Goal: Information Seeking & Learning: Check status

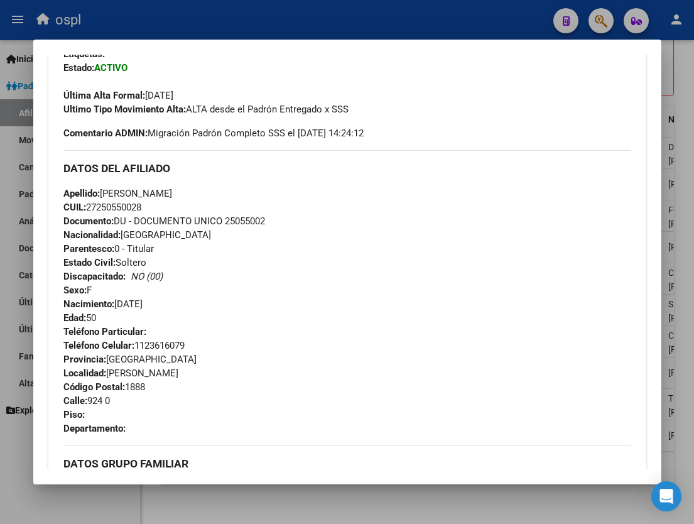
scroll to position [324, 0]
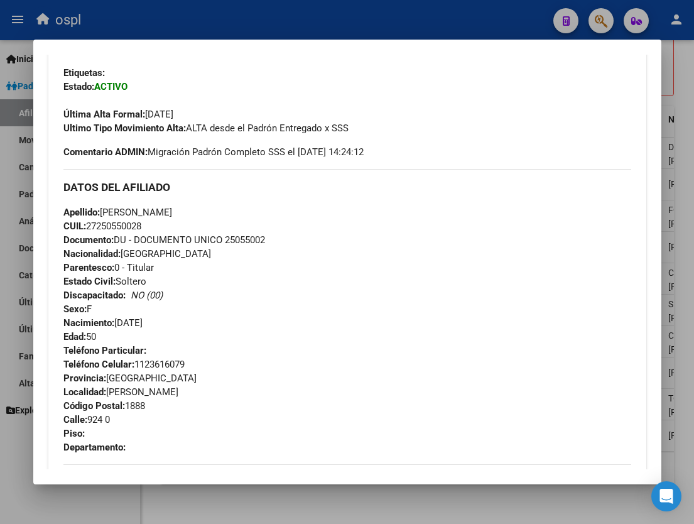
click at [330, 16] on div at bounding box center [347, 262] width 694 height 524
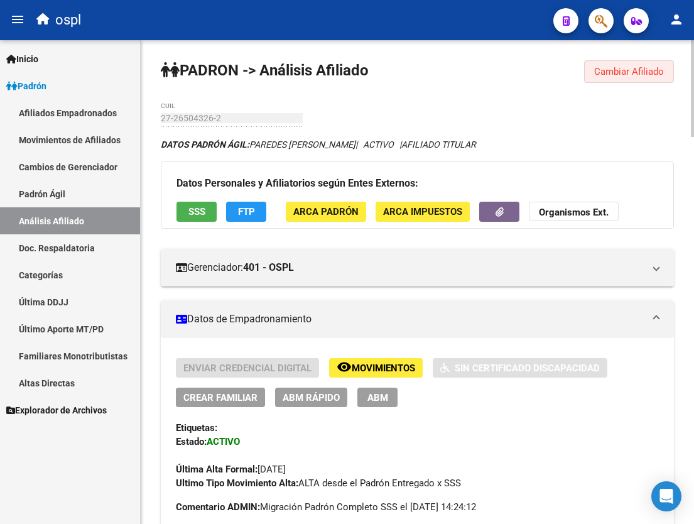
click at [619, 73] on span "Cambiar Afiliado" at bounding box center [629, 71] width 70 height 11
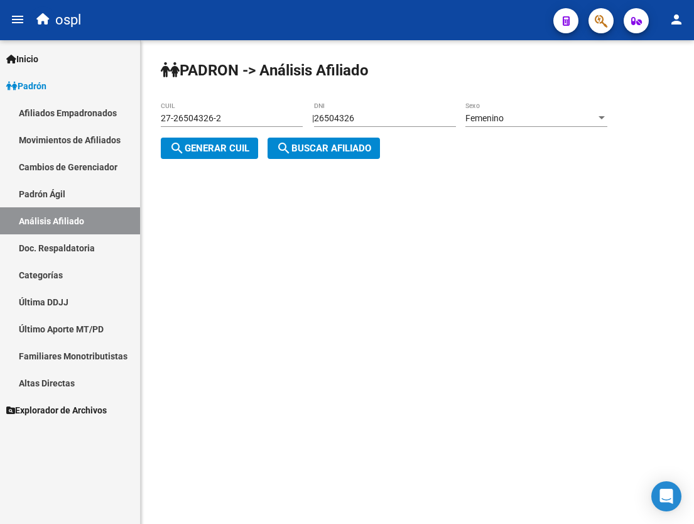
click at [245, 120] on input "27-26504326-2" at bounding box center [232, 118] width 142 height 11
paste input "31-31763"
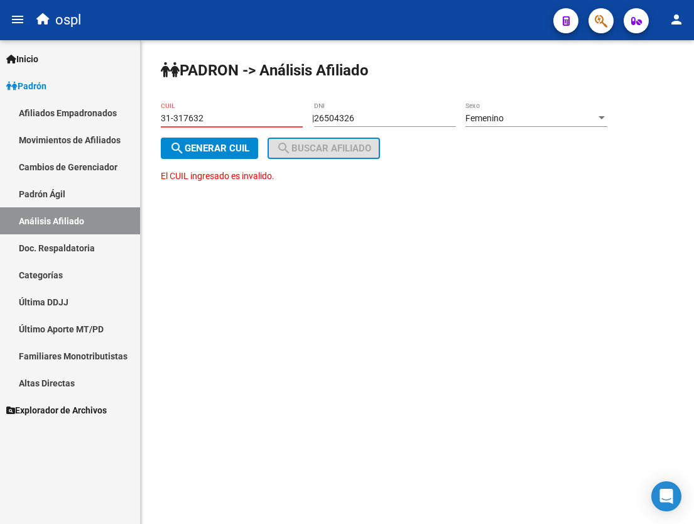
type input "31-317632"
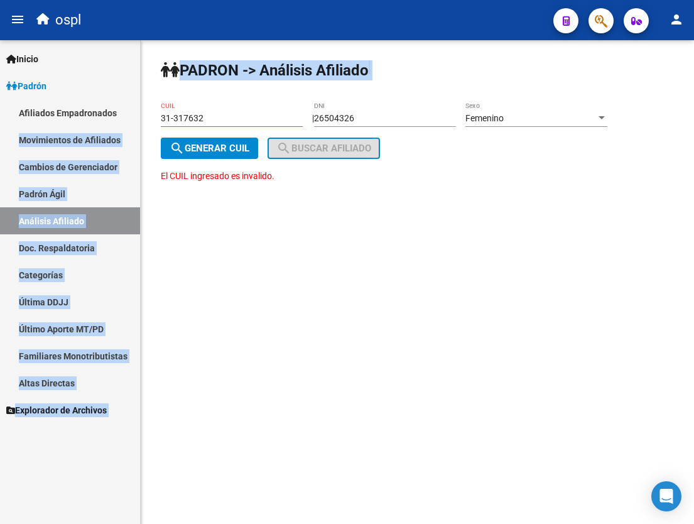
drag, startPoint x: 258, startPoint y: 126, endPoint x: 134, endPoint y: 119, distance: 124.0
click at [134, 119] on mat-sidenav-container "Firma Express Inicio Calendario SSS Instructivos Contacto OS Padrón Afiliados E…" at bounding box center [347, 282] width 694 height 484
click at [197, 116] on input "31-317632" at bounding box center [232, 118] width 142 height 11
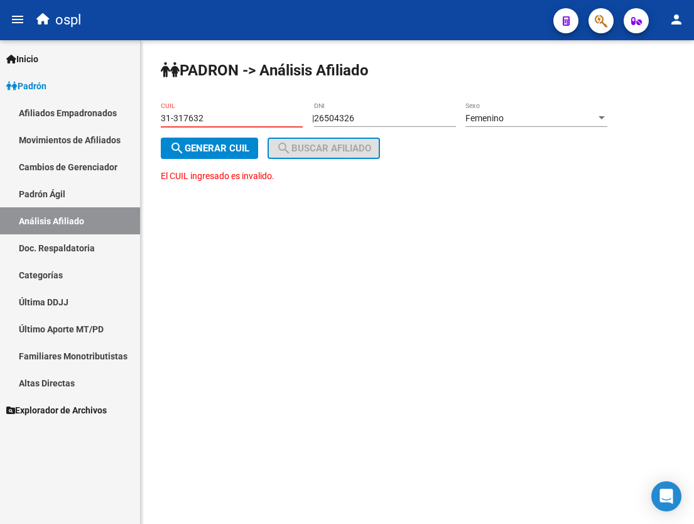
drag, startPoint x: 232, startPoint y: 122, endPoint x: 103, endPoint y: 116, distance: 129.6
click at [103, 116] on mat-sidenav-container "Firma Express Inicio Calendario SSS Instructivos Contacto OS Padrón Afiliados E…" at bounding box center [347, 282] width 694 height 484
click at [368, 117] on input "26504326" at bounding box center [385, 118] width 142 height 11
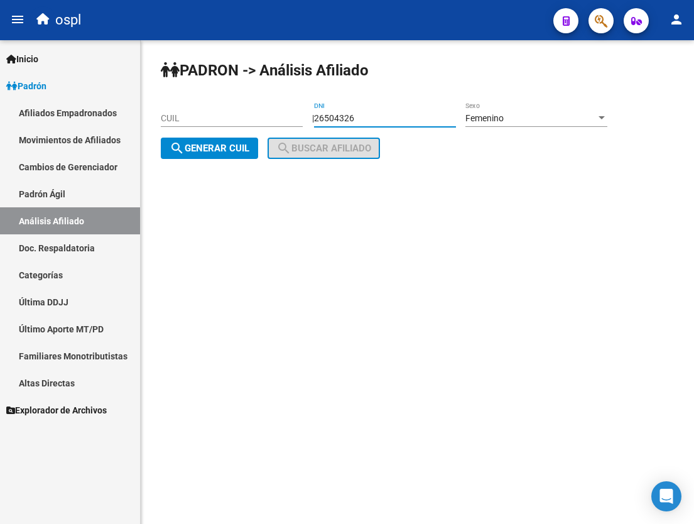
paste input "31317632"
type input "31317632"
click at [491, 117] on span "Femenino" at bounding box center [484, 118] width 38 height 10
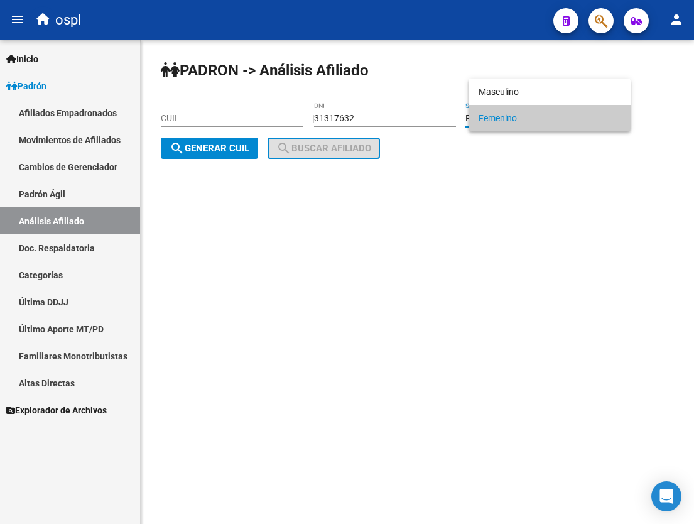
click at [503, 113] on span "Femenino" at bounding box center [550, 118] width 142 height 26
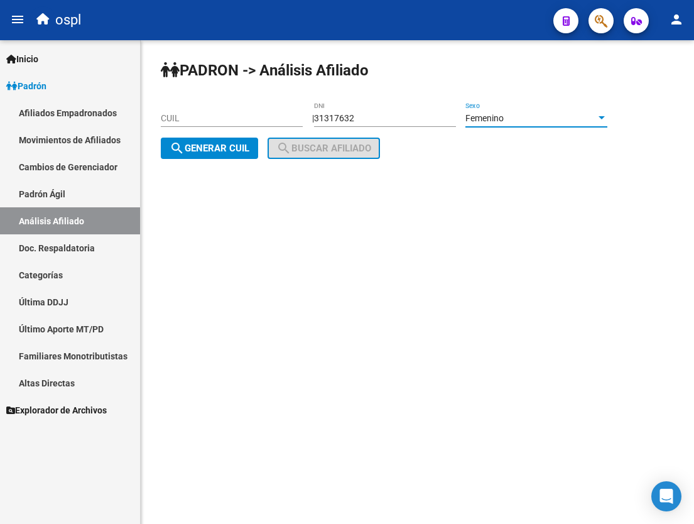
click at [217, 150] on span "search Generar CUIL" at bounding box center [210, 148] width 80 height 11
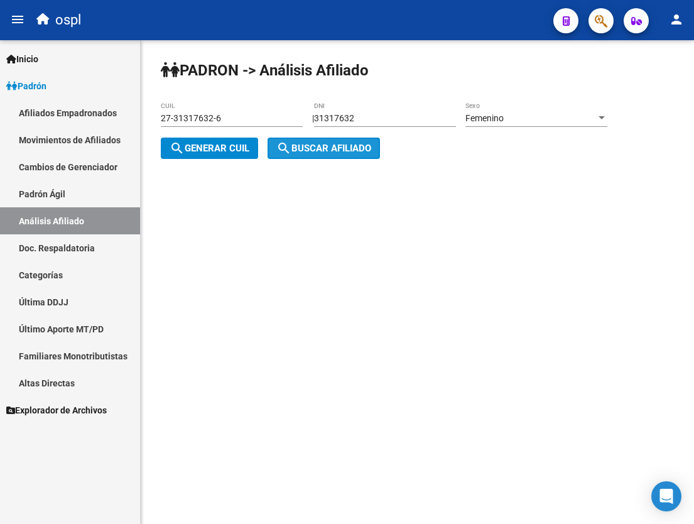
click at [336, 146] on span "search Buscar afiliado" at bounding box center [323, 148] width 95 height 11
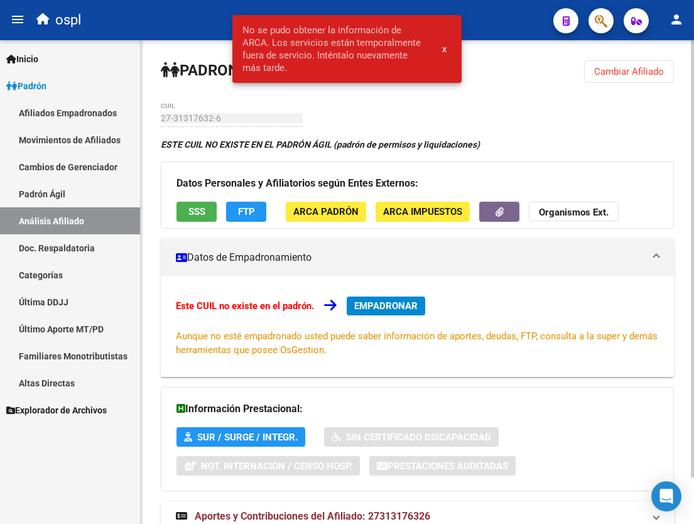
click at [616, 78] on button "Cambiar Afiliado" at bounding box center [629, 71] width 90 height 23
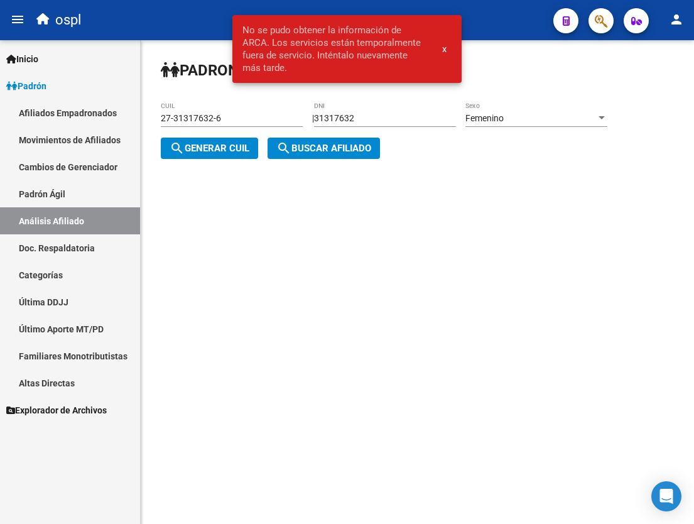
click at [491, 120] on span "Femenino" at bounding box center [484, 118] width 38 height 10
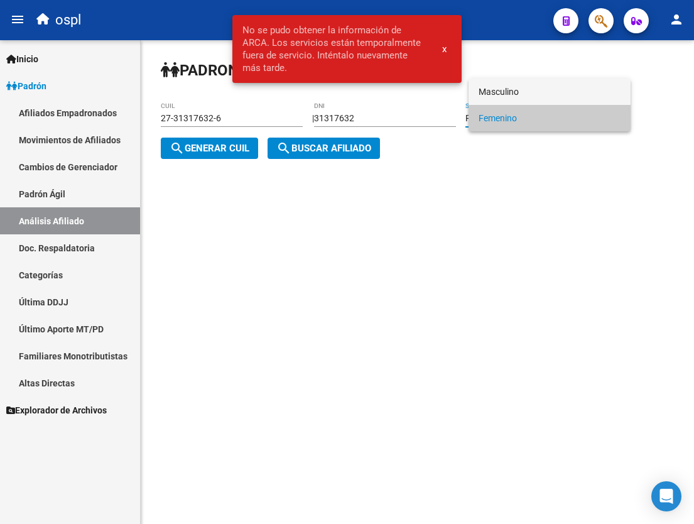
click at [500, 95] on span "Masculino" at bounding box center [550, 92] width 142 height 26
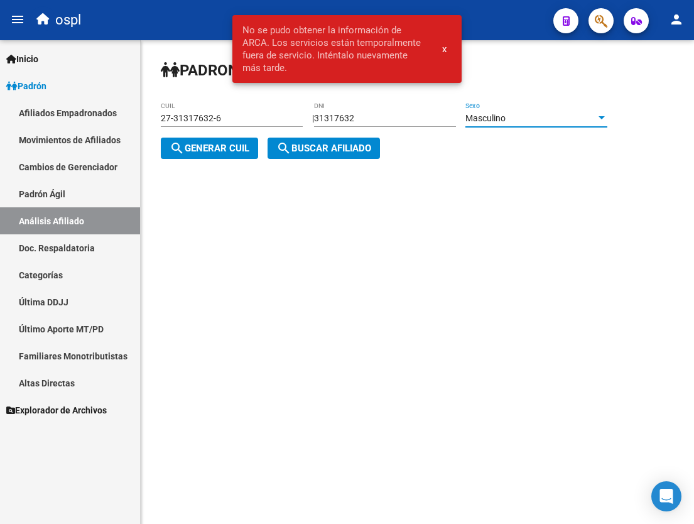
click at [358, 144] on span "search Buscar afiliado" at bounding box center [323, 148] width 95 height 11
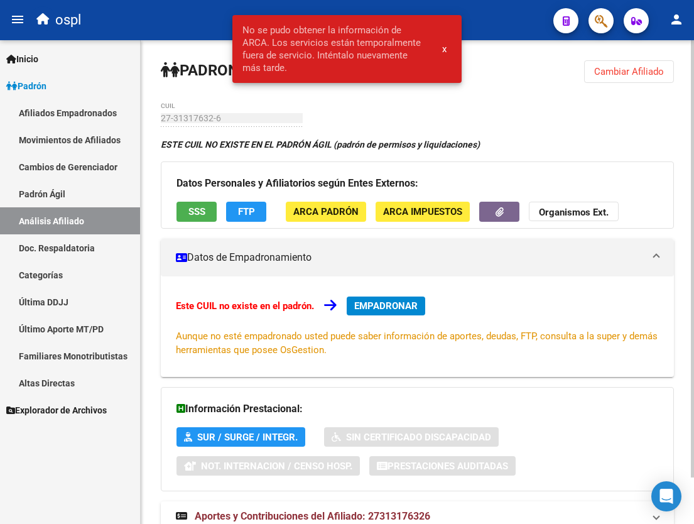
click at [591, 72] on button "Cambiar Afiliado" at bounding box center [629, 71] width 90 height 23
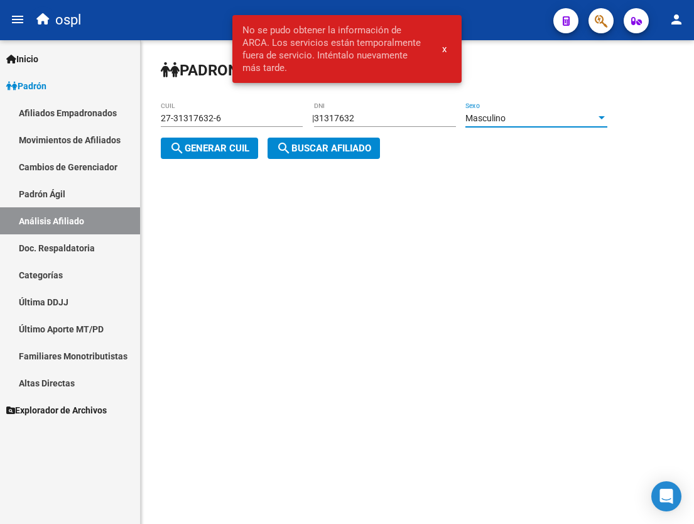
click at [523, 122] on div "Masculino" at bounding box center [530, 118] width 131 height 11
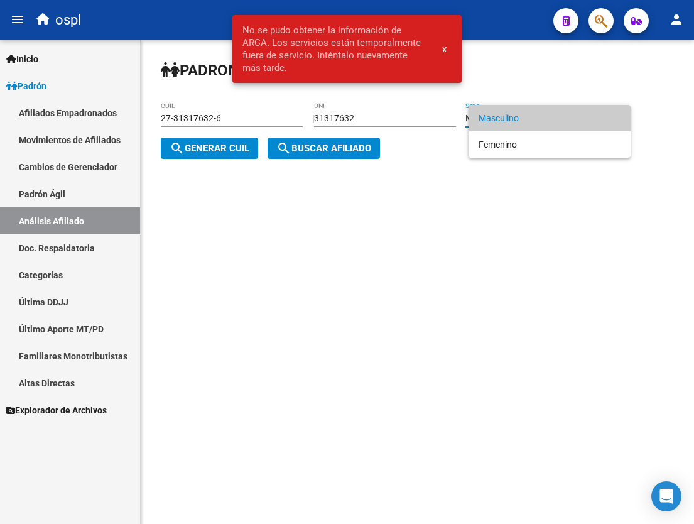
click at [519, 121] on span "Masculino" at bounding box center [550, 118] width 142 height 26
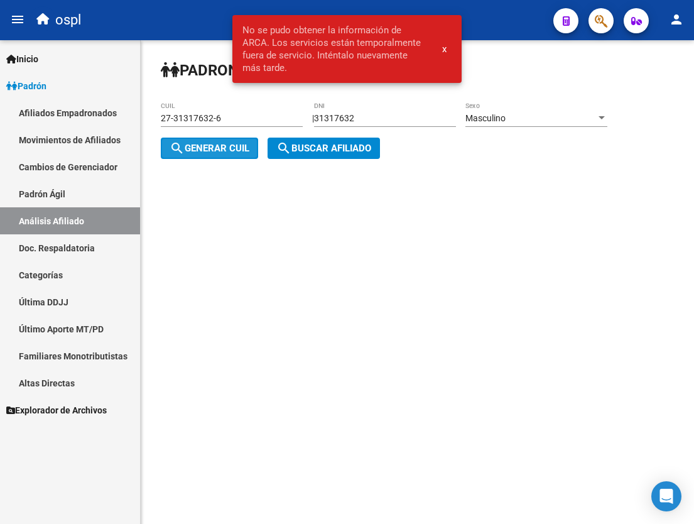
click at [200, 154] on span "search Generar CUIL" at bounding box center [210, 148] width 80 height 11
click at [337, 154] on span "search Buscar afiliado" at bounding box center [323, 148] width 95 height 11
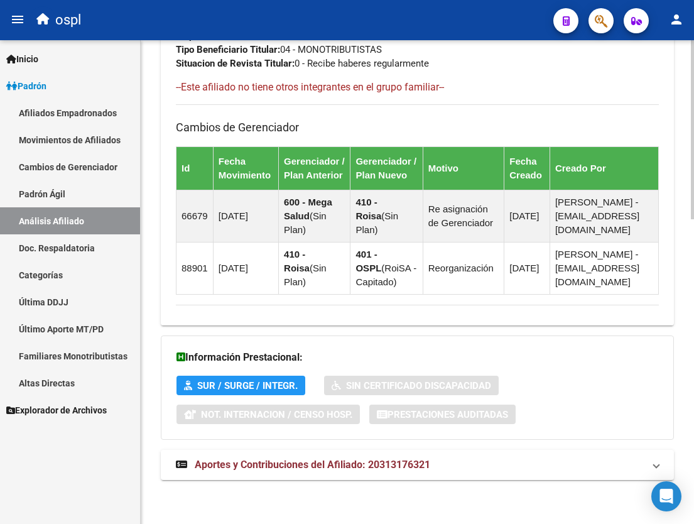
scroll to position [824, 0]
click at [379, 467] on span "Aportes y Contribuciones del Afiliado: 20313176321" at bounding box center [313, 465] width 236 height 12
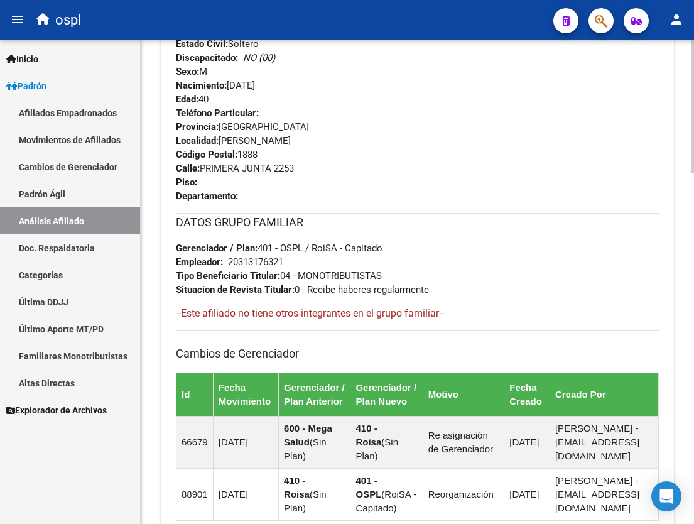
scroll to position [584, 0]
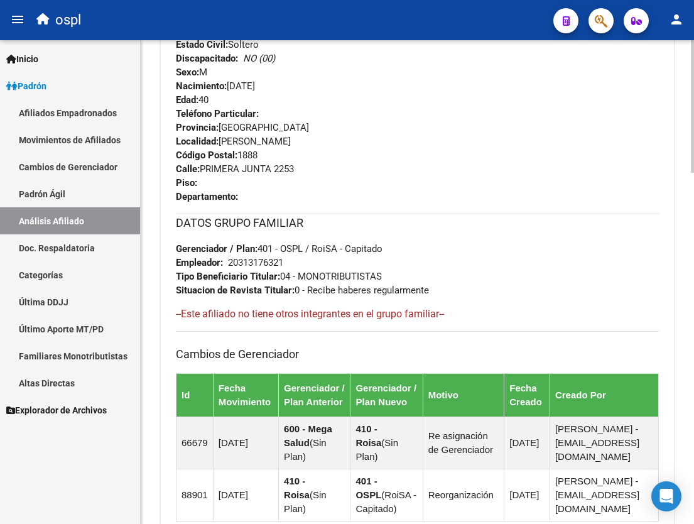
click at [254, 261] on div "20313176321" at bounding box center [255, 263] width 55 height 14
copy div "20313176321"
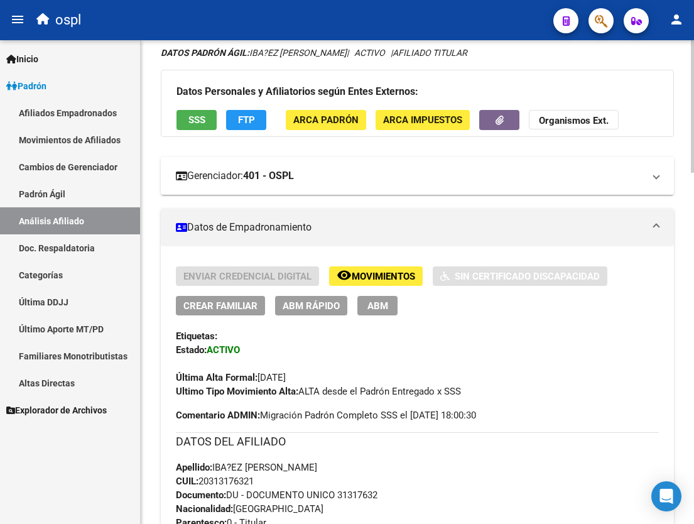
scroll to position [81, 0]
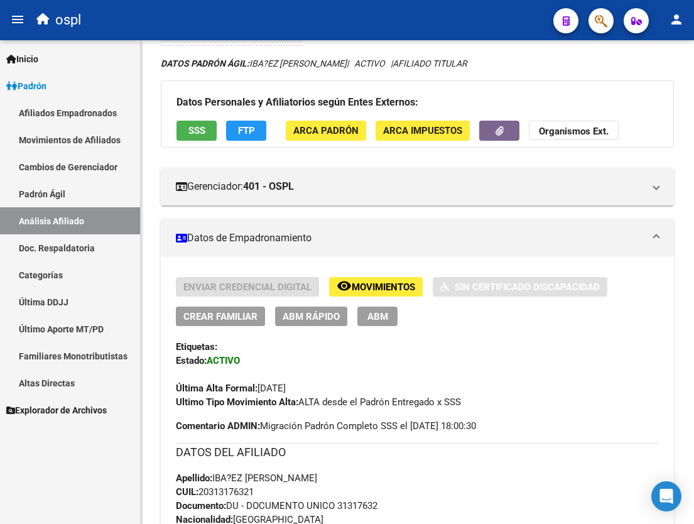
click at [88, 220] on link "Análisis Afiliado" at bounding box center [70, 220] width 140 height 27
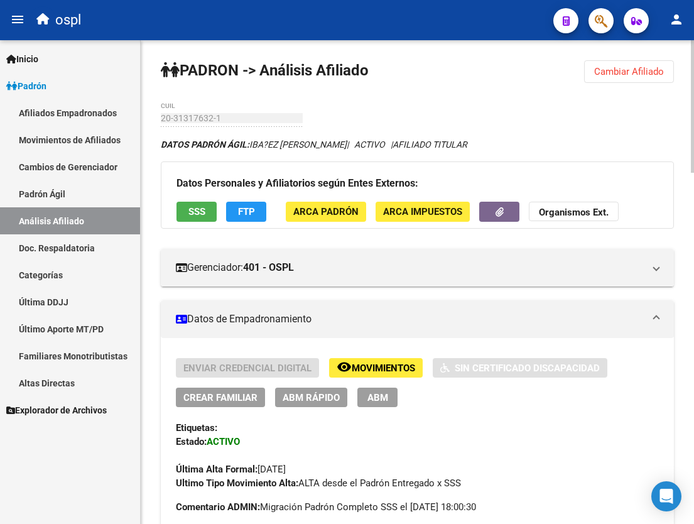
click at [625, 79] on button "Cambiar Afiliado" at bounding box center [629, 71] width 90 height 23
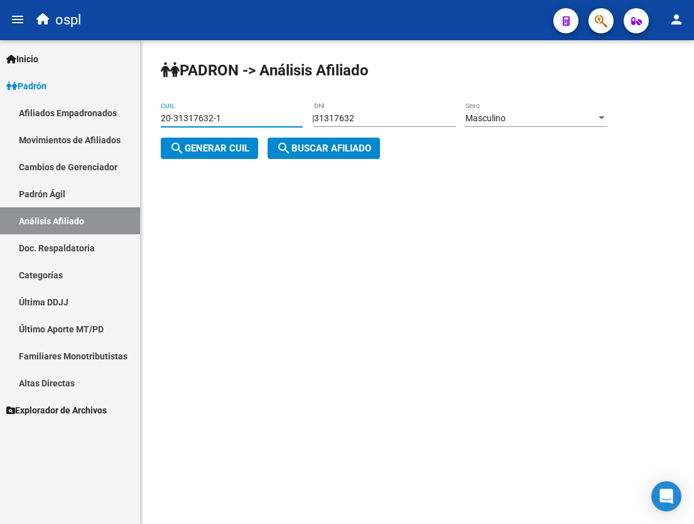
drag, startPoint x: 229, startPoint y: 115, endPoint x: 3, endPoint y: 117, distance: 226.1
click at [3, 117] on mat-sidenav-container "Firma Express Inicio Calendario SSS Instructivos Contacto OS Padrón Afiliados E…" at bounding box center [347, 282] width 694 height 484
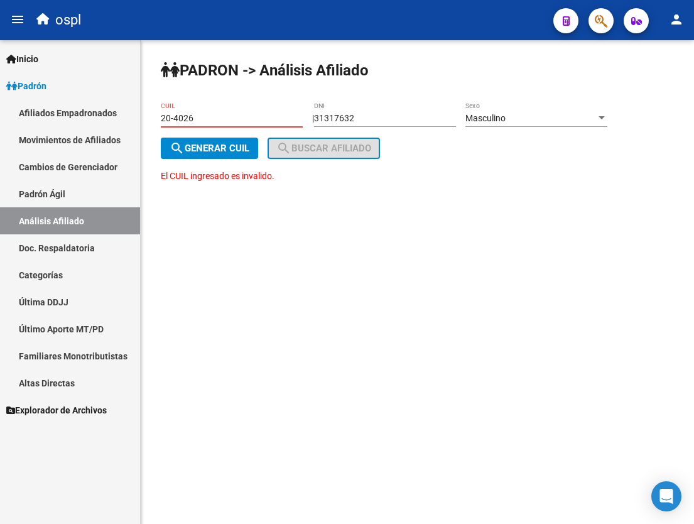
click at [228, 120] on input "20-4026" at bounding box center [232, 118] width 142 height 11
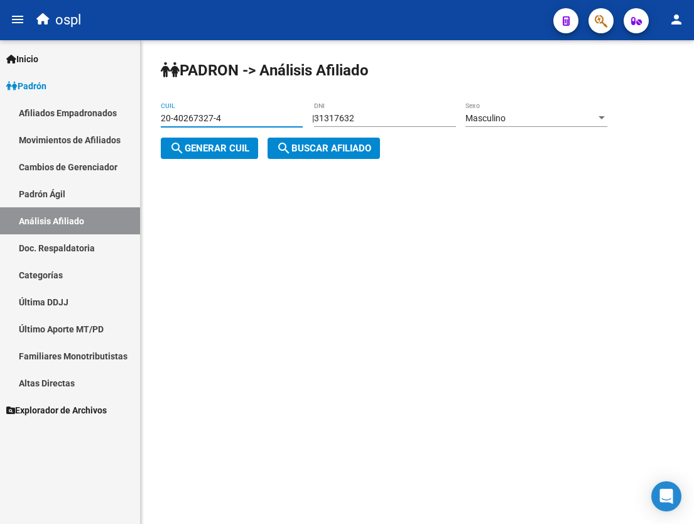
click at [295, 150] on span "search Buscar afiliado" at bounding box center [323, 148] width 95 height 11
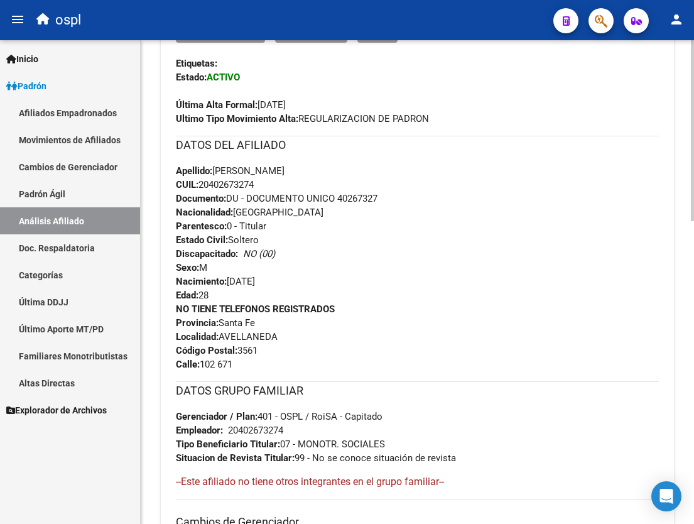
scroll to position [377, 0]
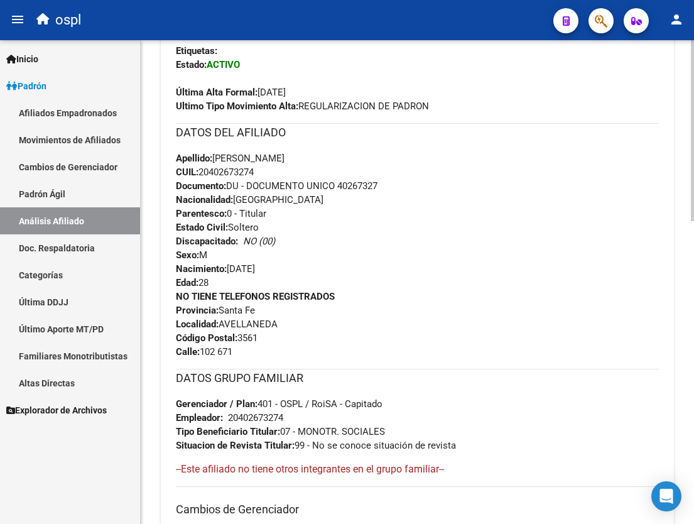
click at [219, 178] on div "Apellido: MARTIN GABRIEL AGUILAR CUIL: 20402673274 Documento: DU - DOCUMENTO UN…" at bounding box center [417, 220] width 483 height 138
click at [221, 175] on span "CUIL: 20402673274" at bounding box center [215, 171] width 78 height 11
copy span "20402673274"
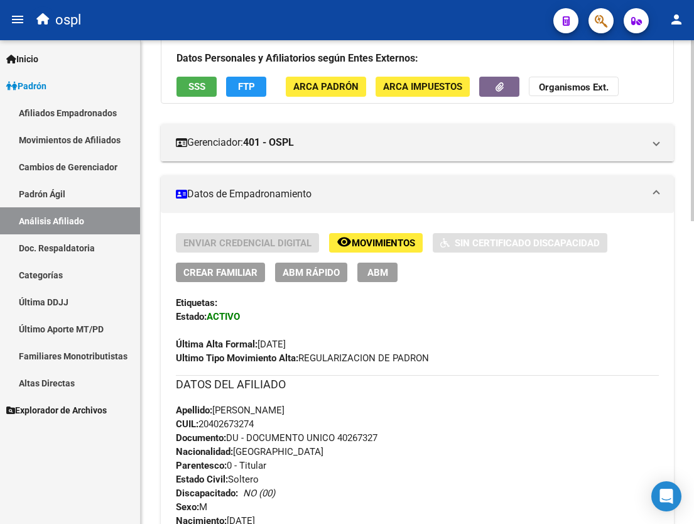
scroll to position [0, 0]
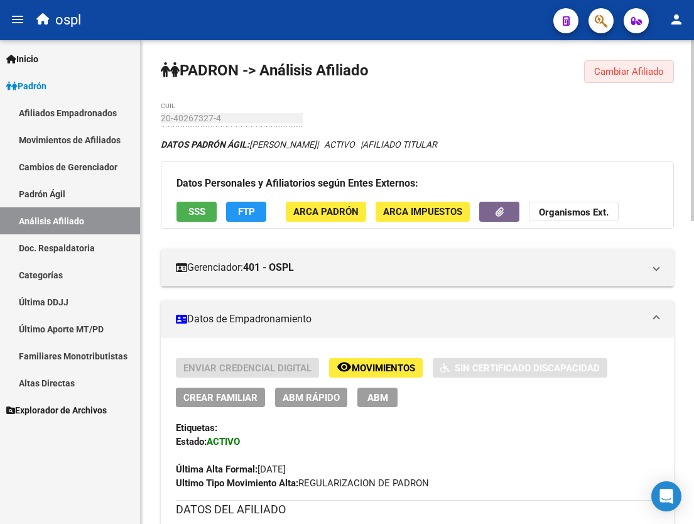
click at [604, 69] on span "Cambiar Afiliado" at bounding box center [629, 71] width 70 height 11
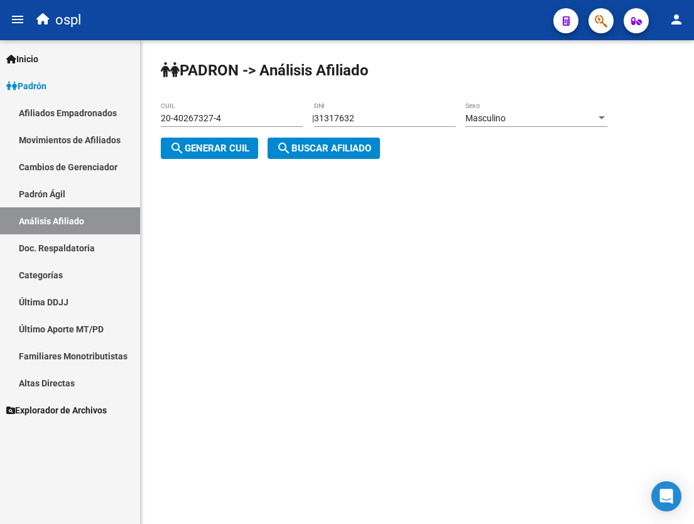
click at [239, 112] on div "20-40267327-4 CUIL" at bounding box center [232, 114] width 142 height 25
drag, startPoint x: 231, startPoint y: 116, endPoint x: 86, endPoint y: 116, distance: 144.5
click at [92, 117] on mat-sidenav-container "Firma Express Inicio Calendario SSS Instructivos Contacto OS Padrón Afiliados E…" at bounding box center [347, 282] width 694 height 484
paste input
click at [236, 149] on span "search Generar CUIL" at bounding box center [210, 148] width 80 height 11
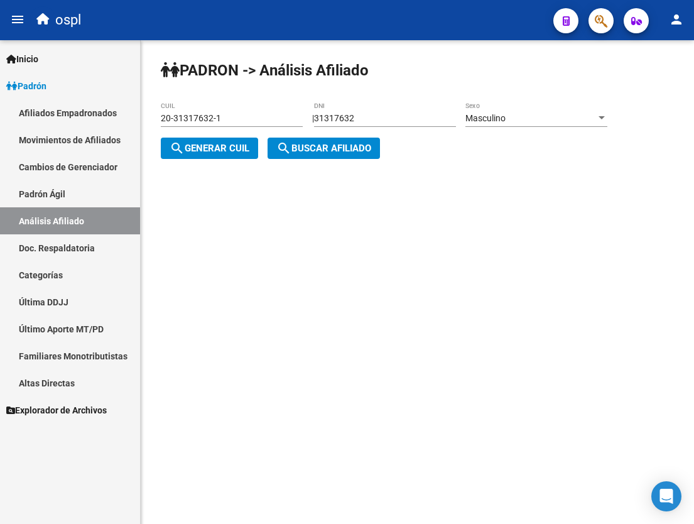
click at [286, 150] on mat-icon "search" at bounding box center [283, 148] width 15 height 15
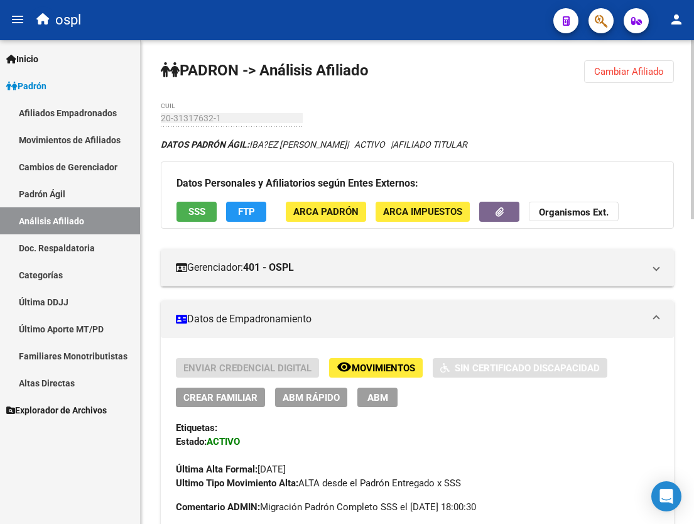
click at [615, 79] on button "Cambiar Afiliado" at bounding box center [629, 71] width 90 height 23
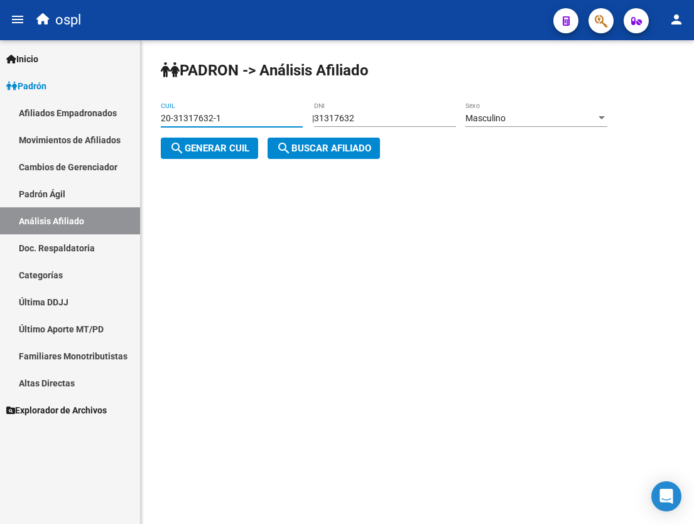
drag, startPoint x: 237, startPoint y: 121, endPoint x: 24, endPoint y: 116, distance: 213.6
click at [24, 116] on mat-sidenav-container "Firma Express Inicio Calendario SSS Instructivos Contacto OS Padrón Afiliados E…" at bounding box center [347, 282] width 694 height 484
paste input "40267327-4"
click at [194, 148] on span "search Generar CUIL" at bounding box center [210, 148] width 80 height 11
drag, startPoint x: 242, startPoint y: 121, endPoint x: 69, endPoint y: 120, distance: 172.7
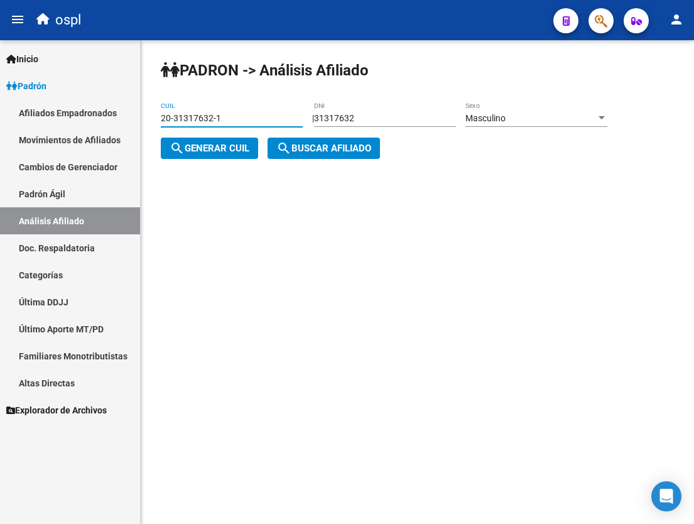
click at [60, 120] on mat-sidenav-container "Firma Express Inicio Calendario SSS Instructivos Contacto OS Padrón Afiliados E…" at bounding box center [347, 282] width 694 height 484
paste input "40267327-4"
type input "20-40267327-4"
click at [296, 138] on button "search Buscar afiliado" at bounding box center [324, 148] width 112 height 21
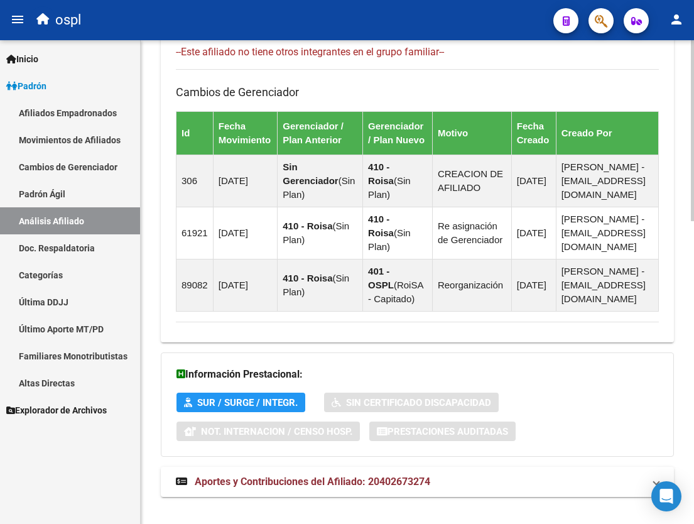
scroll to position [811, 0]
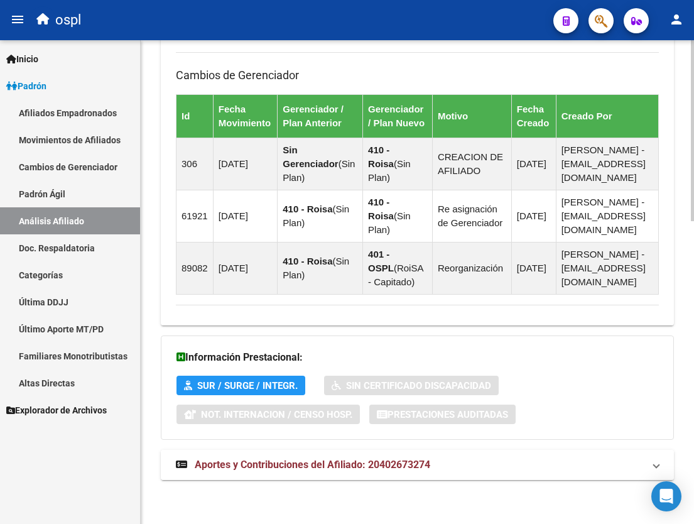
click at [345, 473] on mat-expansion-panel-header "Aportes y Contribuciones del Afiliado: 20402673274" at bounding box center [417, 465] width 513 height 30
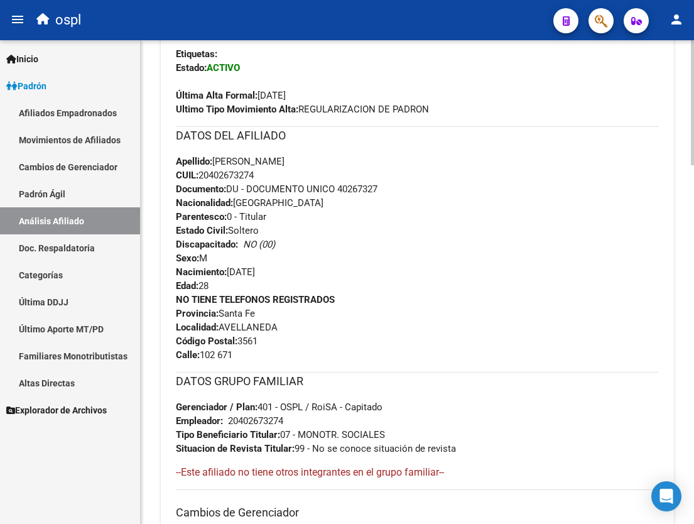
scroll to position [377, 0]
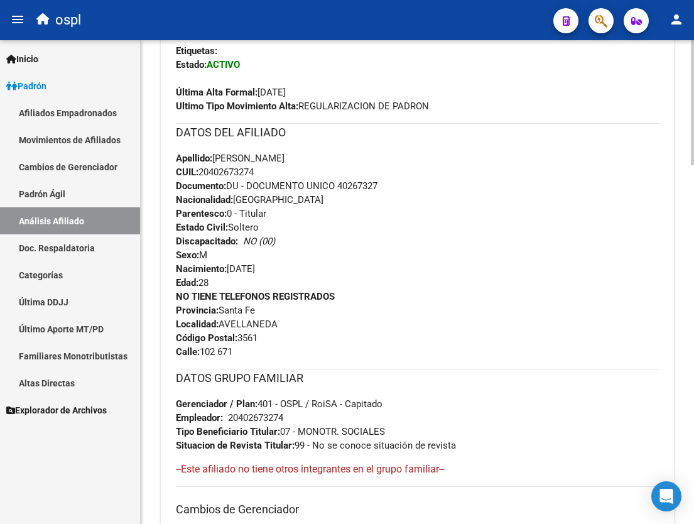
click at [249, 176] on span "CUIL: 20402673274" at bounding box center [215, 171] width 78 height 11
copy span "20402673274"
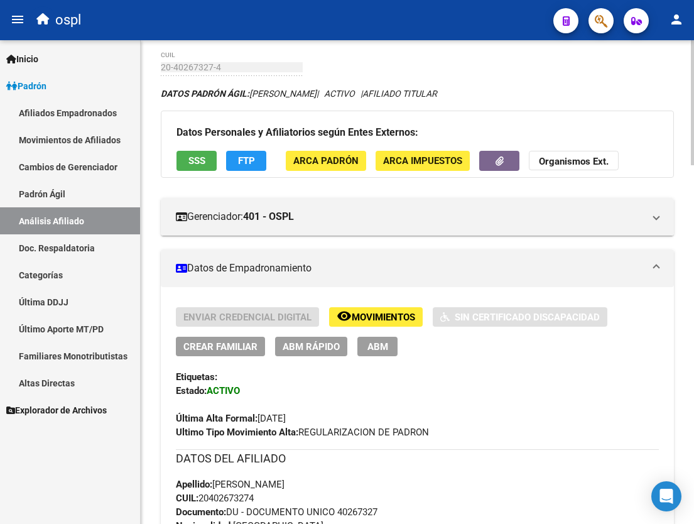
scroll to position [0, 0]
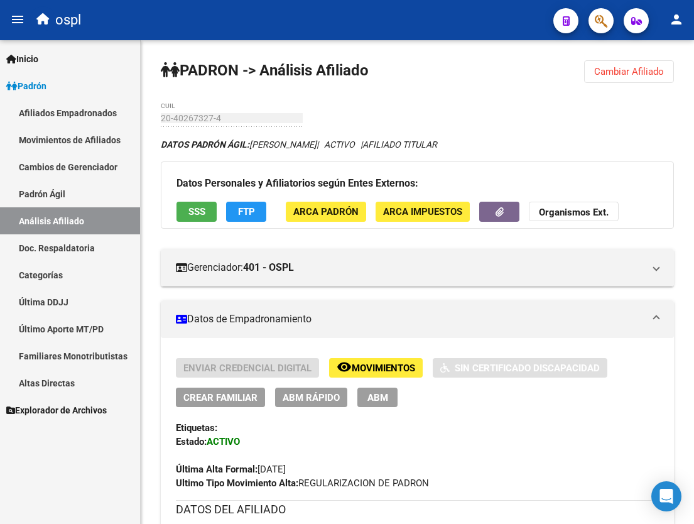
click at [89, 111] on link "Afiliados Empadronados" at bounding box center [70, 112] width 140 height 27
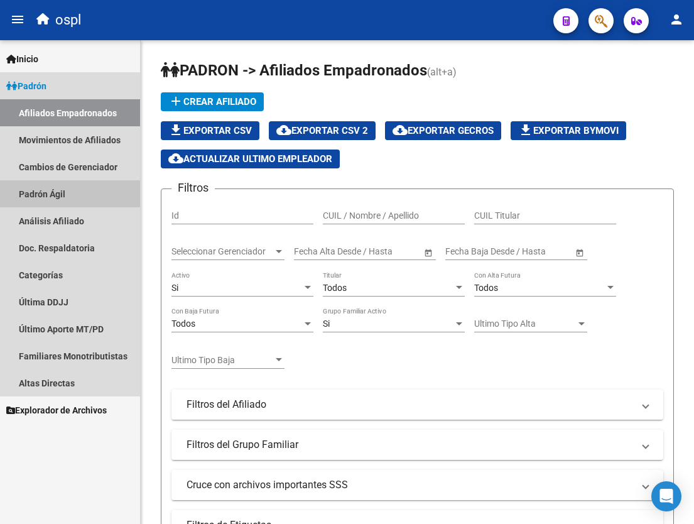
click at [69, 193] on link "Padrón Ágil" at bounding box center [70, 193] width 140 height 27
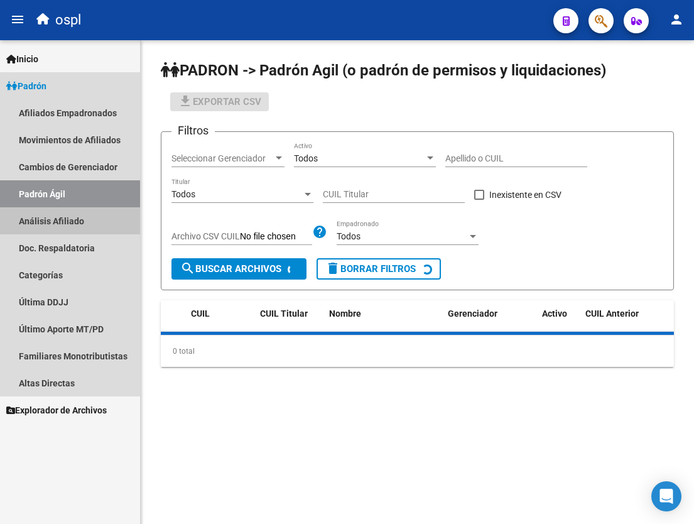
click at [67, 210] on link "Análisis Afiliado" at bounding box center [70, 220] width 140 height 27
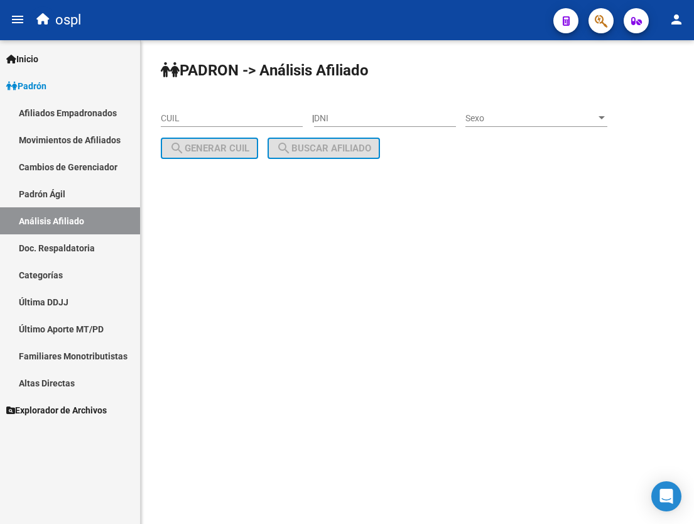
click at [347, 121] on input "DNI" at bounding box center [385, 118] width 142 height 11
type input "93027151"
click at [506, 121] on span "Sexo" at bounding box center [530, 118] width 131 height 11
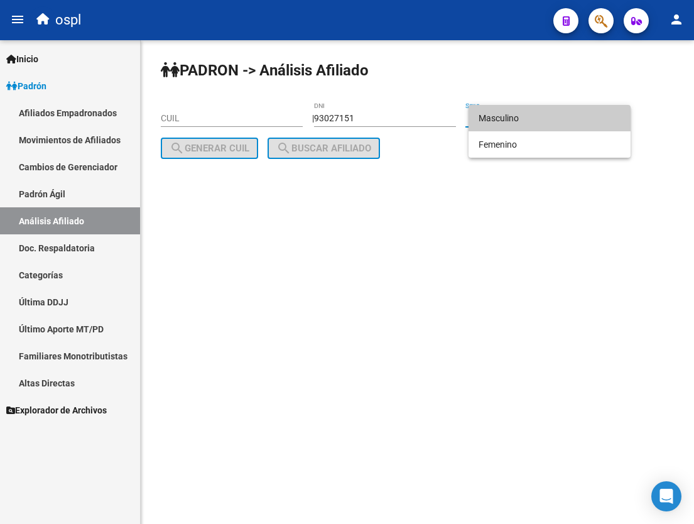
click at [508, 125] on span "Masculino" at bounding box center [550, 118] width 142 height 26
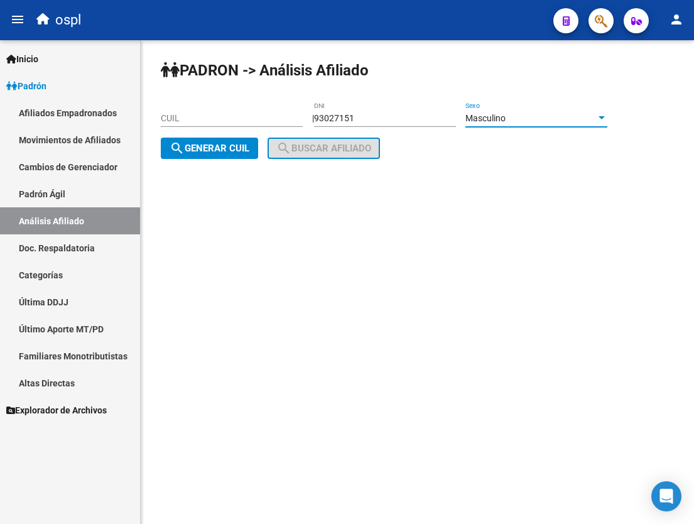
click at [207, 146] on span "search Generar CUIL" at bounding box center [210, 148] width 80 height 11
type input "23-93027151-9"
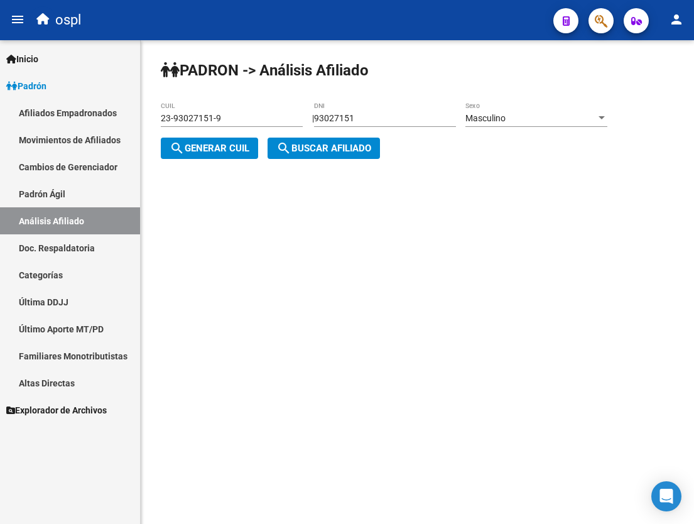
click at [290, 149] on mat-icon "search" at bounding box center [283, 148] width 15 height 15
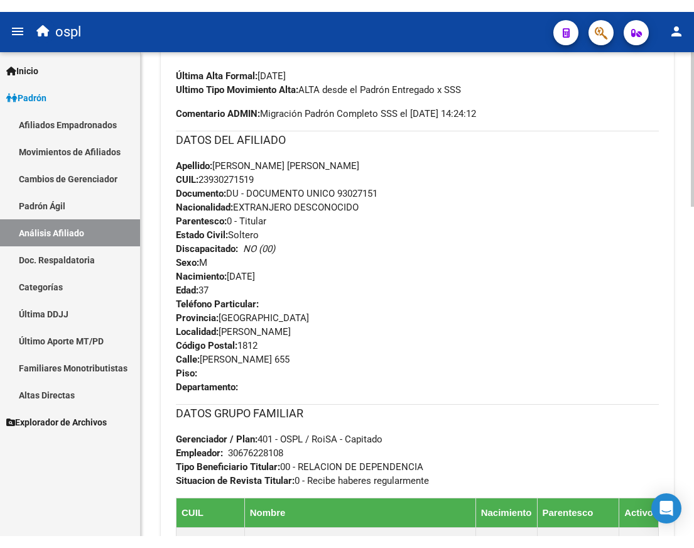
scroll to position [377, 0]
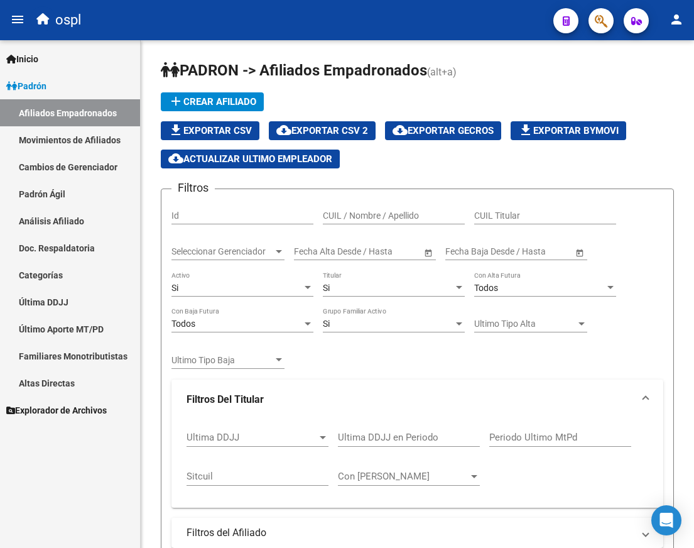
scroll to position [773, 0]
